Goal: Information Seeking & Learning: Check status

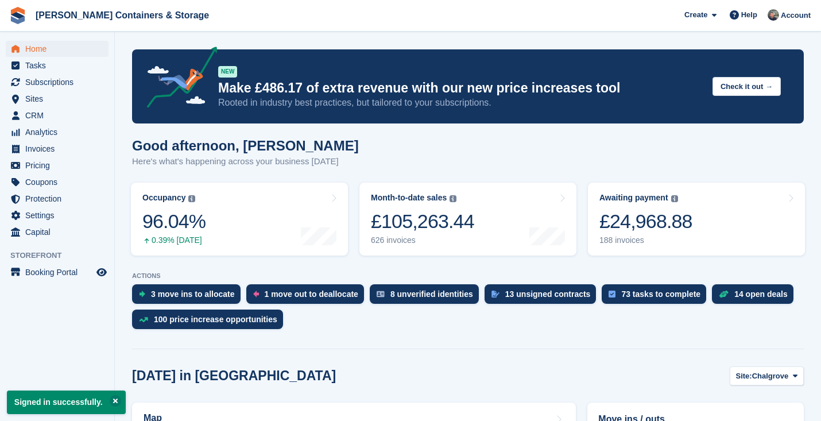
scroll to position [178, 0]
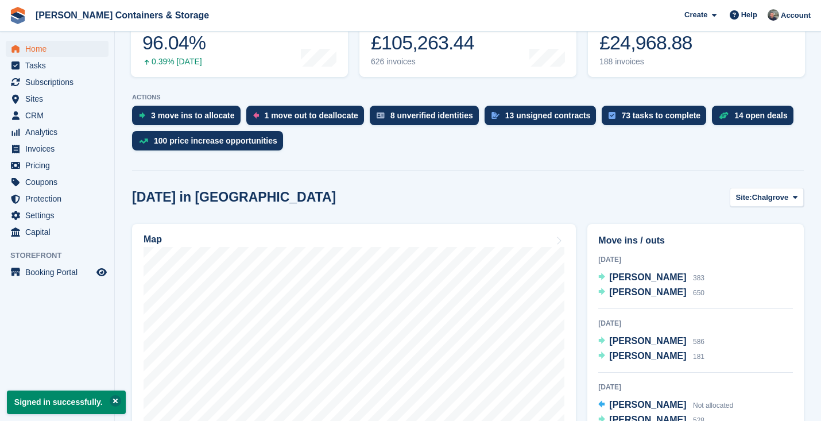
click at [118, 401] on button at bounding box center [115, 400] width 11 height 11
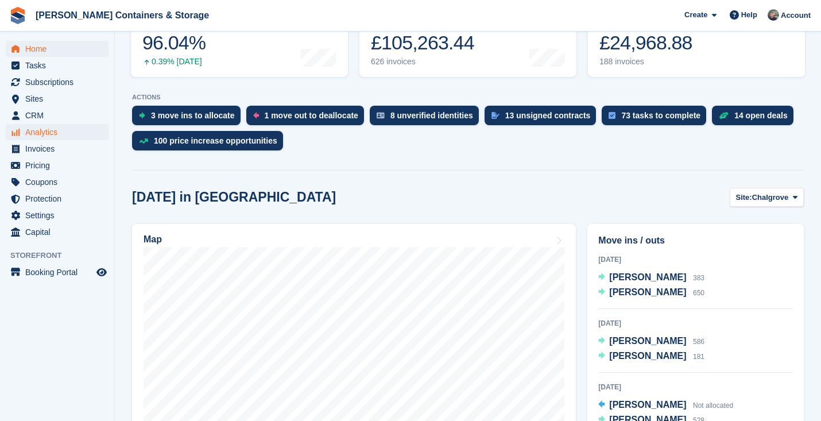
click at [45, 137] on span "Analytics" at bounding box center [59, 132] width 69 height 16
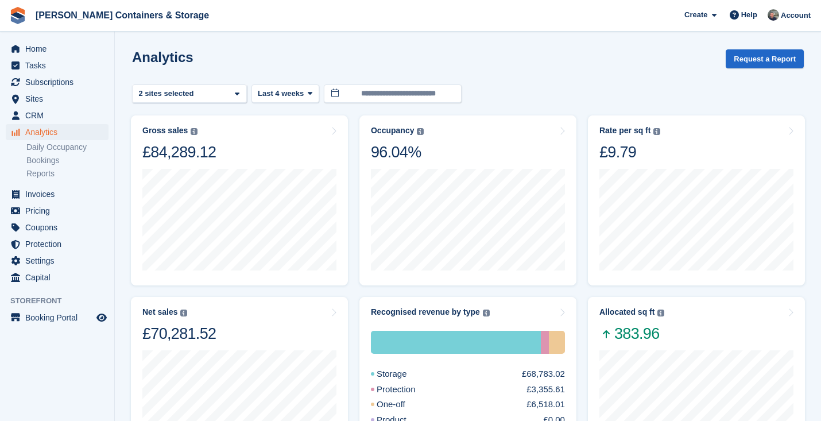
click at [297, 111] on turbo-frame "Gross sales The sum of all finalised invoices, after discount and including tax…" at bounding box center [239, 200] width 228 height 181
click at [294, 83] on turbo-frame "**********" at bounding box center [467, 428] width 671 height 759
click at [281, 90] on span "Last 4 weeks" at bounding box center [281, 93] width 46 height 11
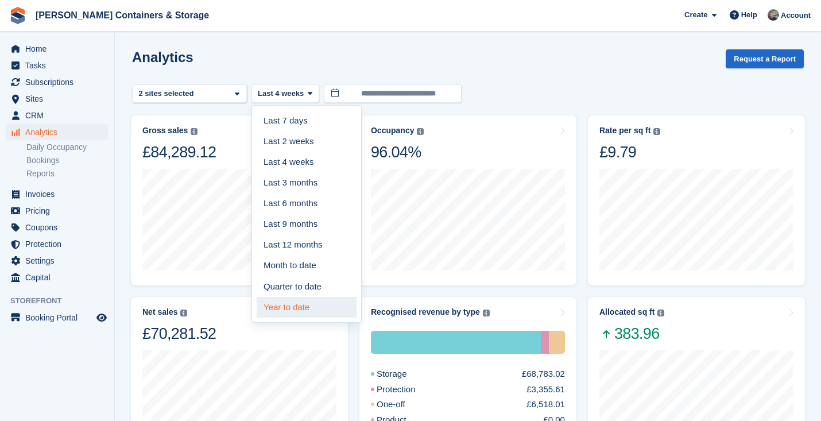
click at [272, 306] on link "Year to date" at bounding box center [306, 307] width 100 height 21
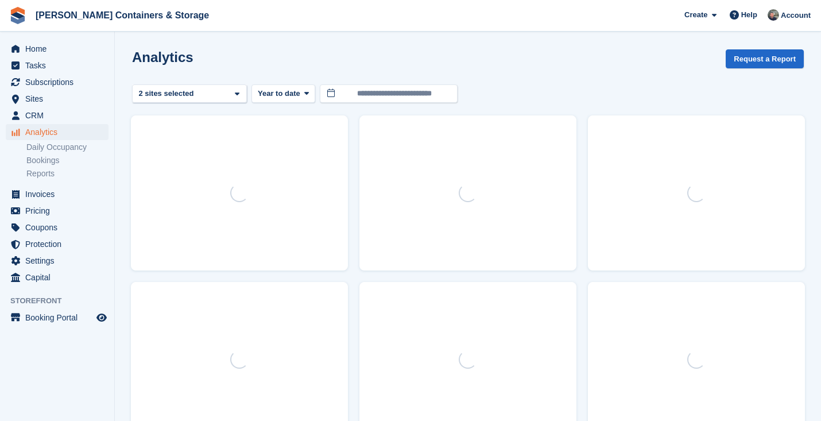
click at [191, 106] on turbo-frame "**********" at bounding box center [467, 412] width 671 height 726
click at [189, 98] on div "2 sites selected" at bounding box center [167, 93] width 61 height 11
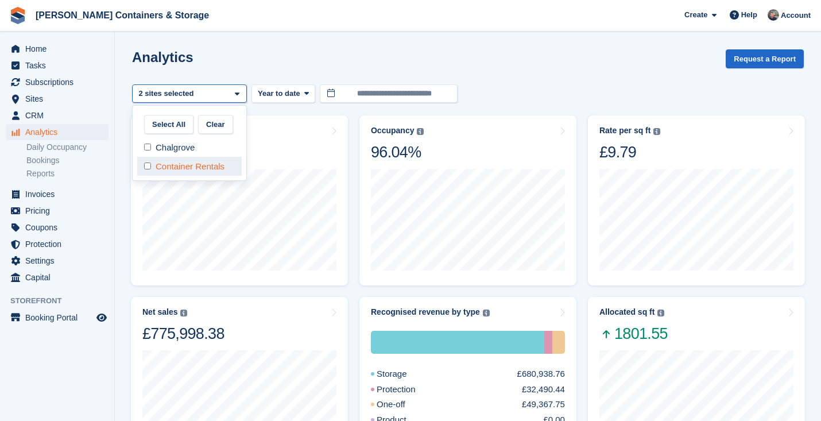
click at [181, 167] on div "Container Rentals" at bounding box center [189, 166] width 104 height 19
select select "***"
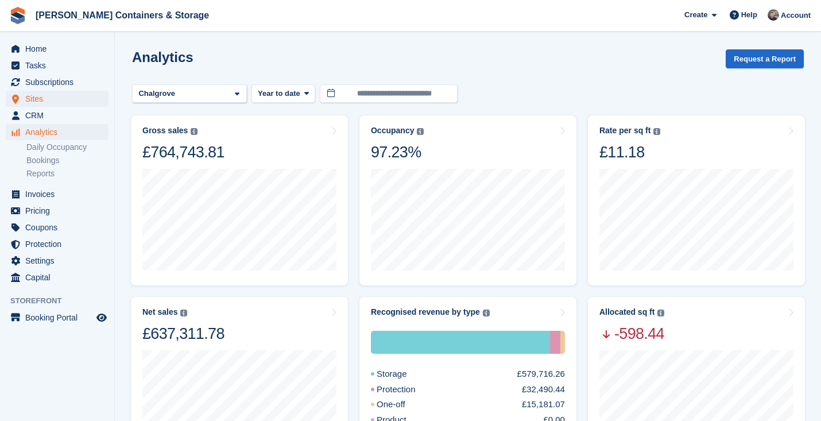
click at [45, 106] on span "Sites" at bounding box center [59, 99] width 69 height 16
click at [45, 116] on span "CRM" at bounding box center [59, 115] width 69 height 16
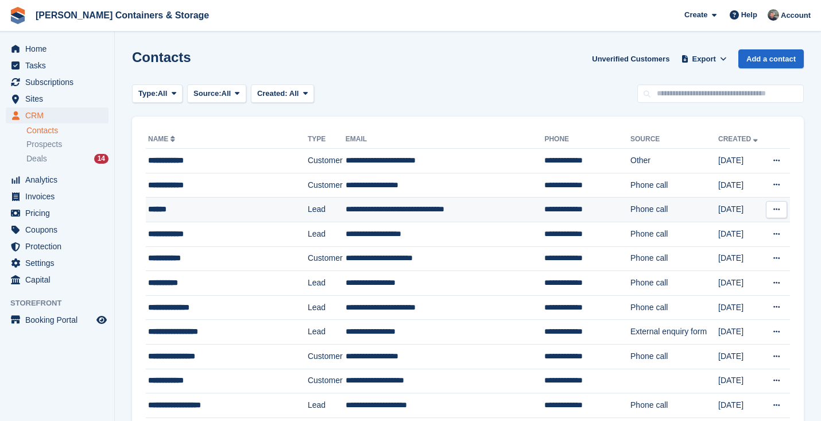
click at [182, 216] on td "******" at bounding box center [227, 209] width 162 height 25
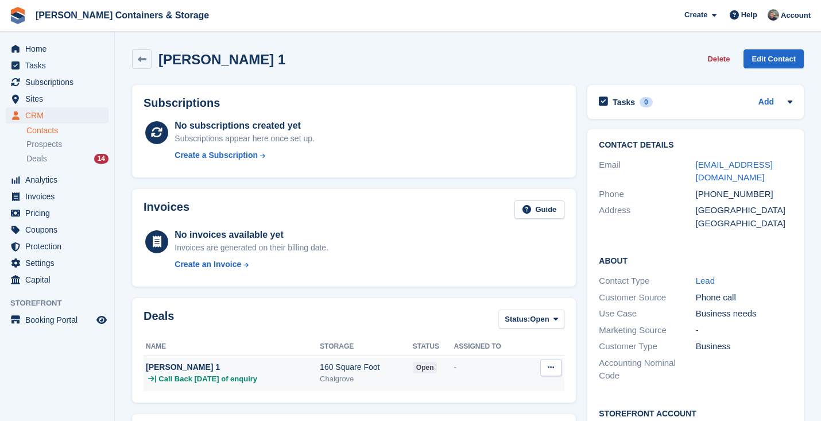
click at [320, 370] on div "[PERSON_NAME] 1" at bounding box center [233, 367] width 174 height 12
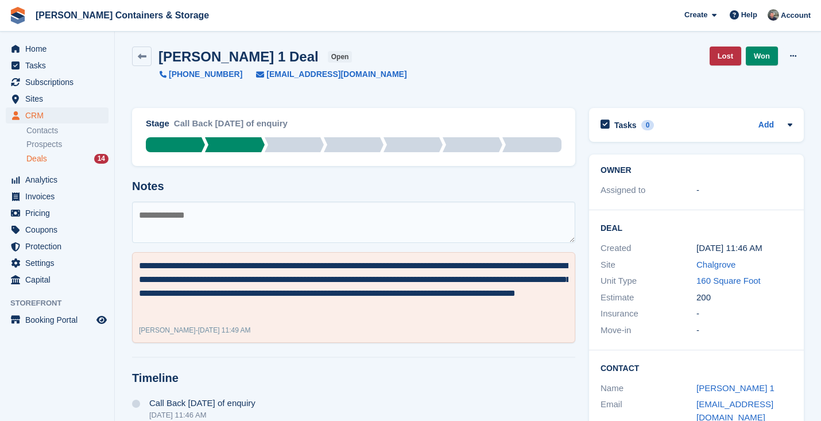
scroll to position [2, 0]
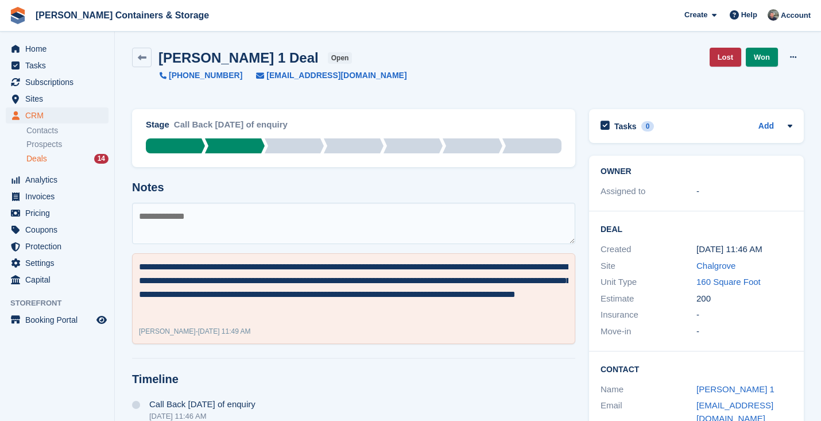
click at [328, 370] on div "Stage Call Back Within 3 days of enquiry Call back within 24hrs of enquiry Call…" at bounding box center [353, 296] width 457 height 389
click at [75, 48] on span "Home" at bounding box center [59, 49] width 69 height 16
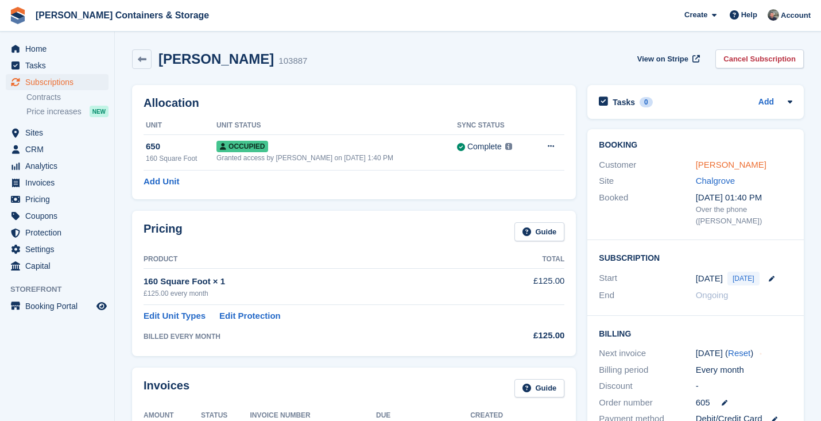
click at [723, 161] on link "Kevin Clarke" at bounding box center [730, 165] width 71 height 10
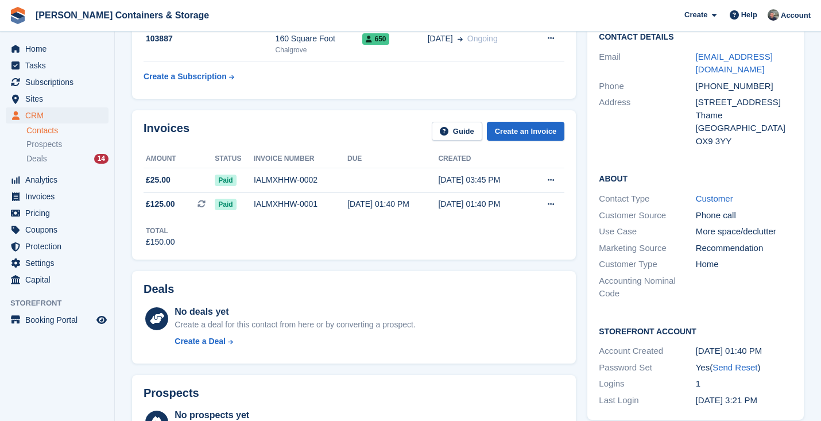
scroll to position [114, 0]
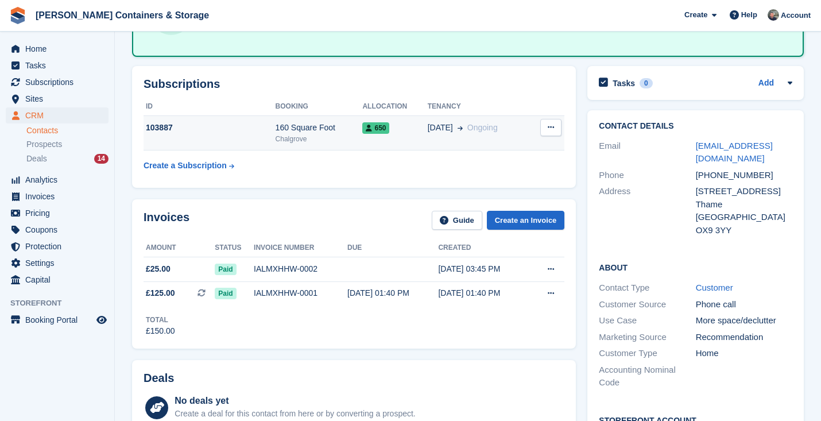
click at [404, 141] on td "650" at bounding box center [394, 132] width 65 height 35
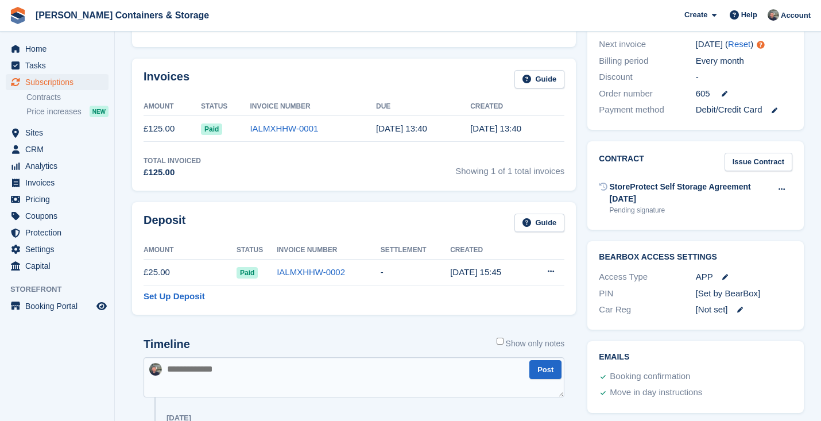
scroll to position [315, 0]
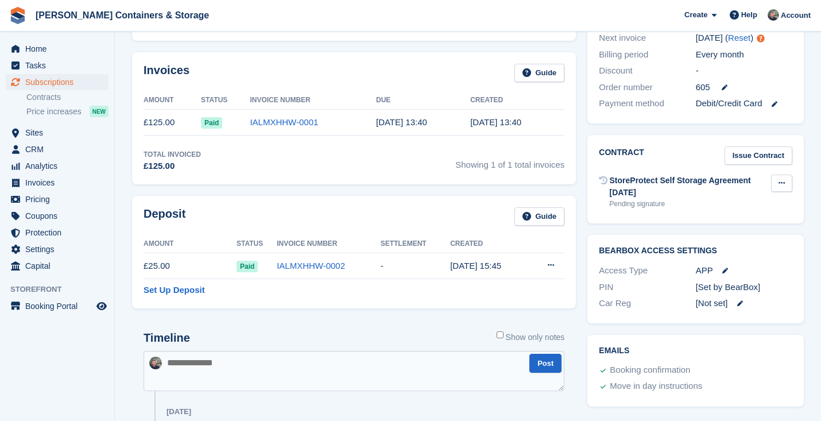
click at [783, 179] on icon at bounding box center [781, 182] width 6 height 7
click at [767, 213] on p "Send contract" at bounding box center [737, 220] width 100 height 15
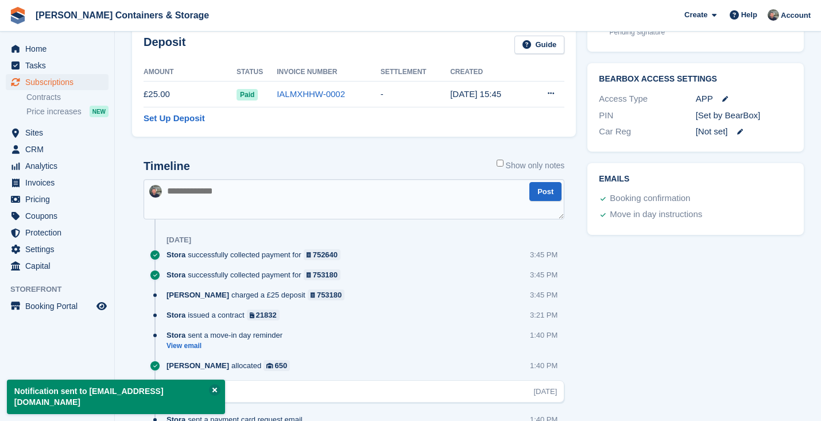
scroll to position [0, 0]
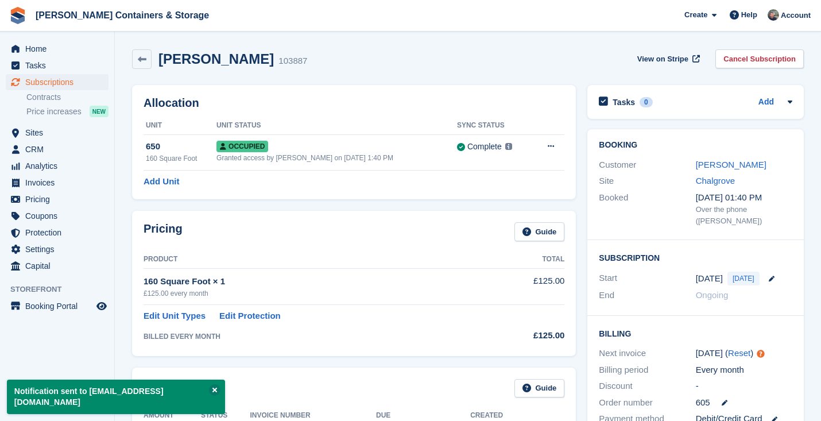
click at [59, 57] on ul "Home" at bounding box center [57, 49] width 114 height 17
click at [55, 49] on span "Home" at bounding box center [59, 49] width 69 height 16
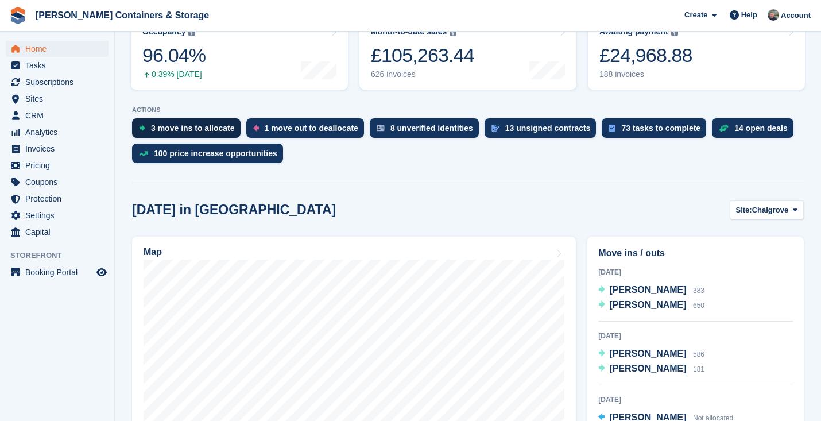
scroll to position [333, 0]
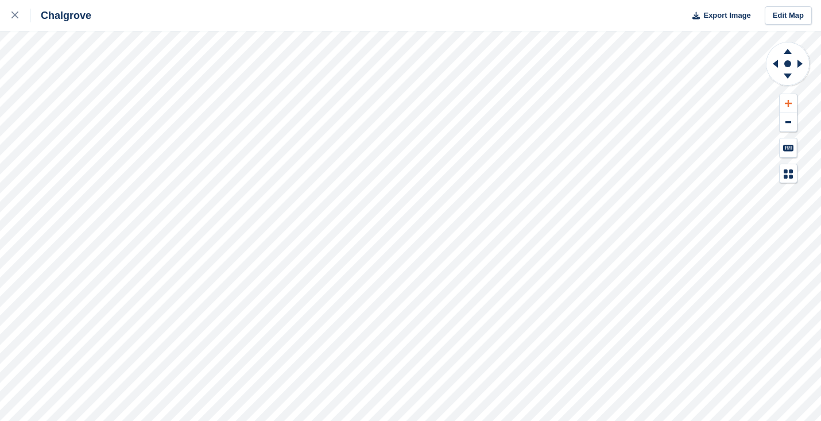
click at [784, 105] on icon at bounding box center [787, 103] width 7 height 8
click at [771, 59] on icon at bounding box center [773, 64] width 14 height 30
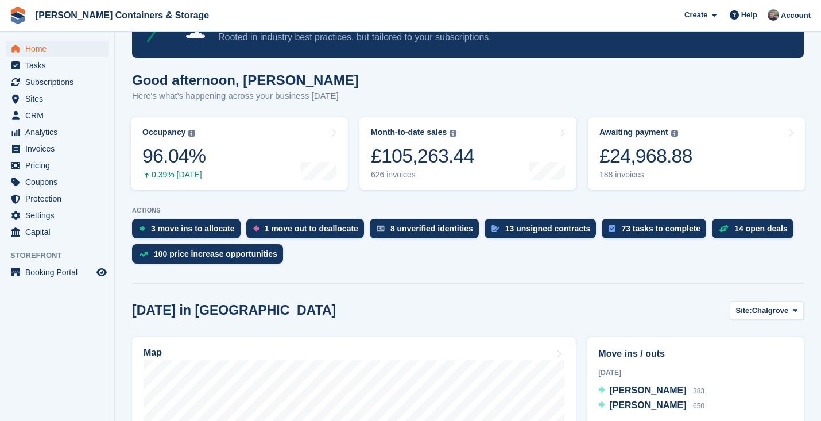
scroll to position [157, 0]
